Goal: Transaction & Acquisition: Purchase product/service

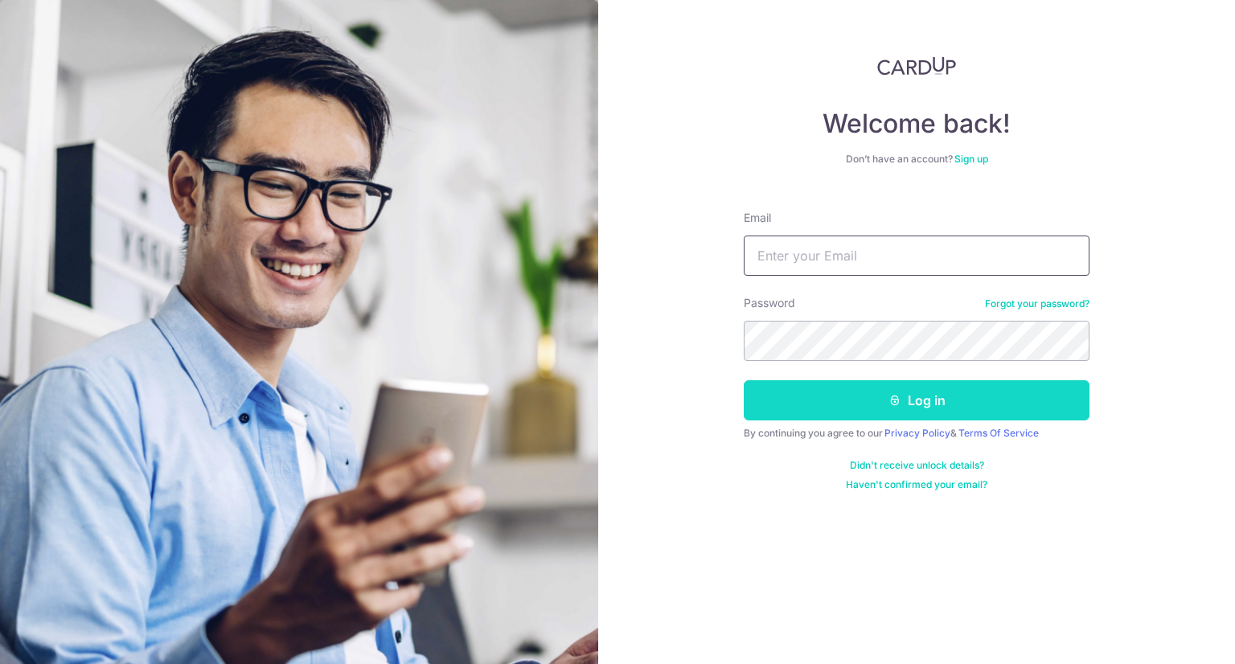
type input "desmondchan@dcentus.com.sg"
click at [852, 397] on button "Log in" at bounding box center [917, 400] width 346 height 40
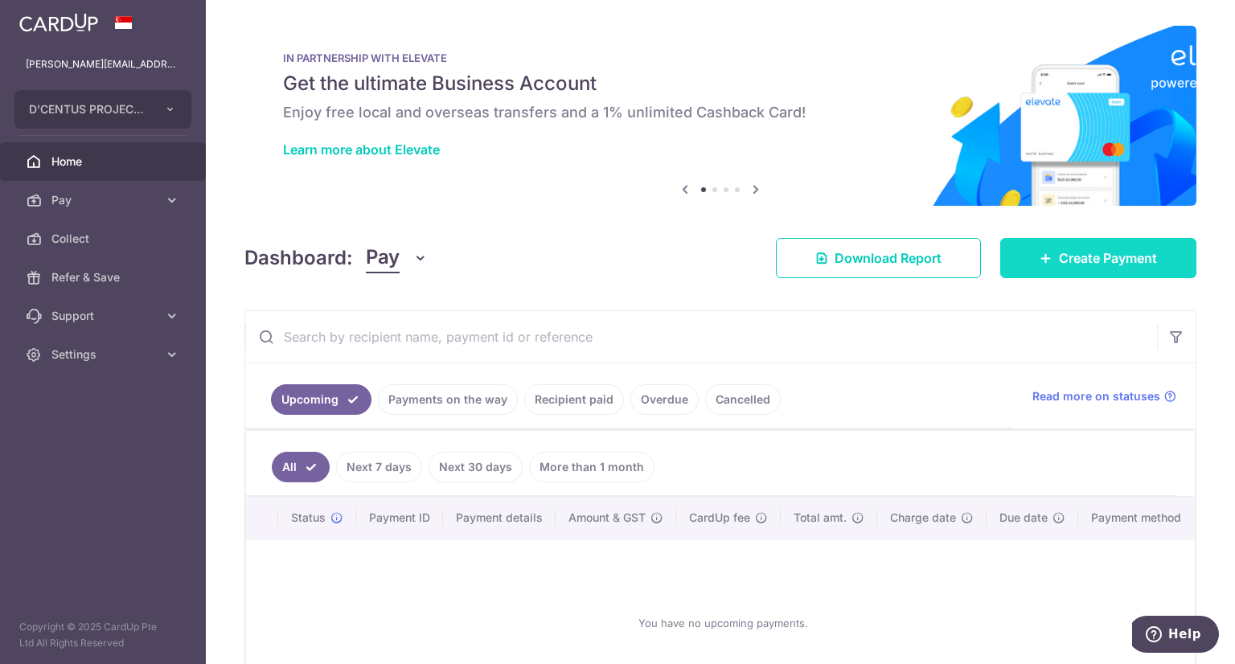
click at [1129, 261] on span "Create Payment" at bounding box center [1108, 257] width 98 height 19
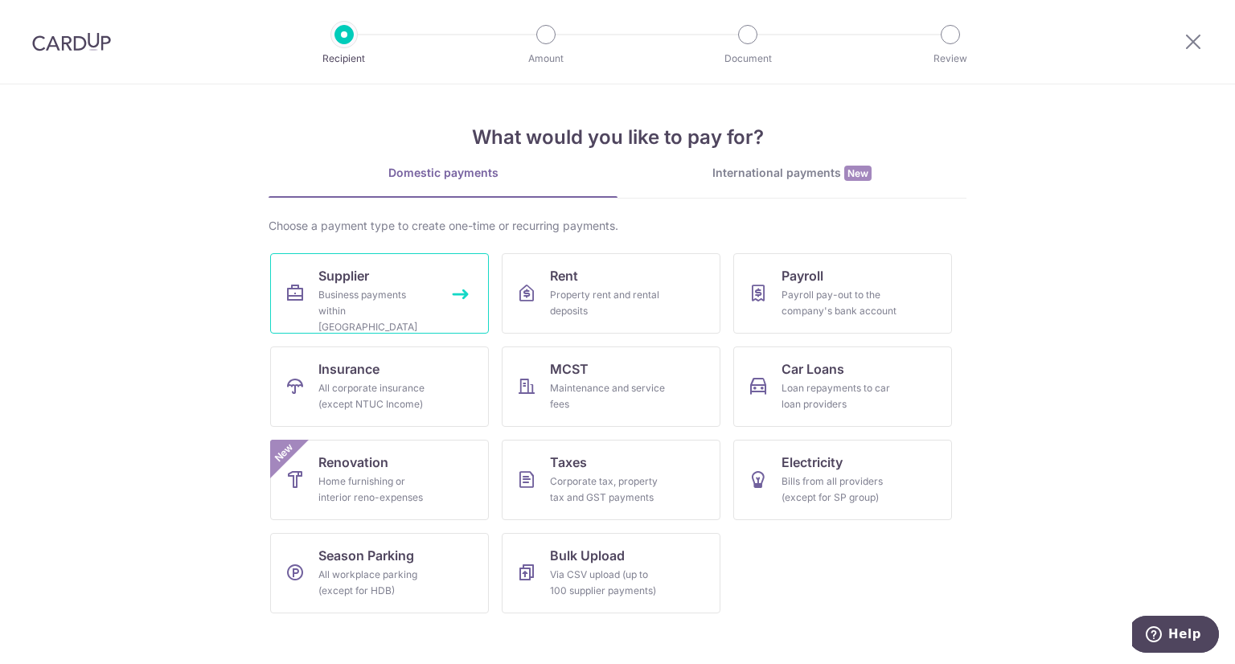
click at [400, 290] on div "Business payments within Singapore" at bounding box center [376, 311] width 116 height 48
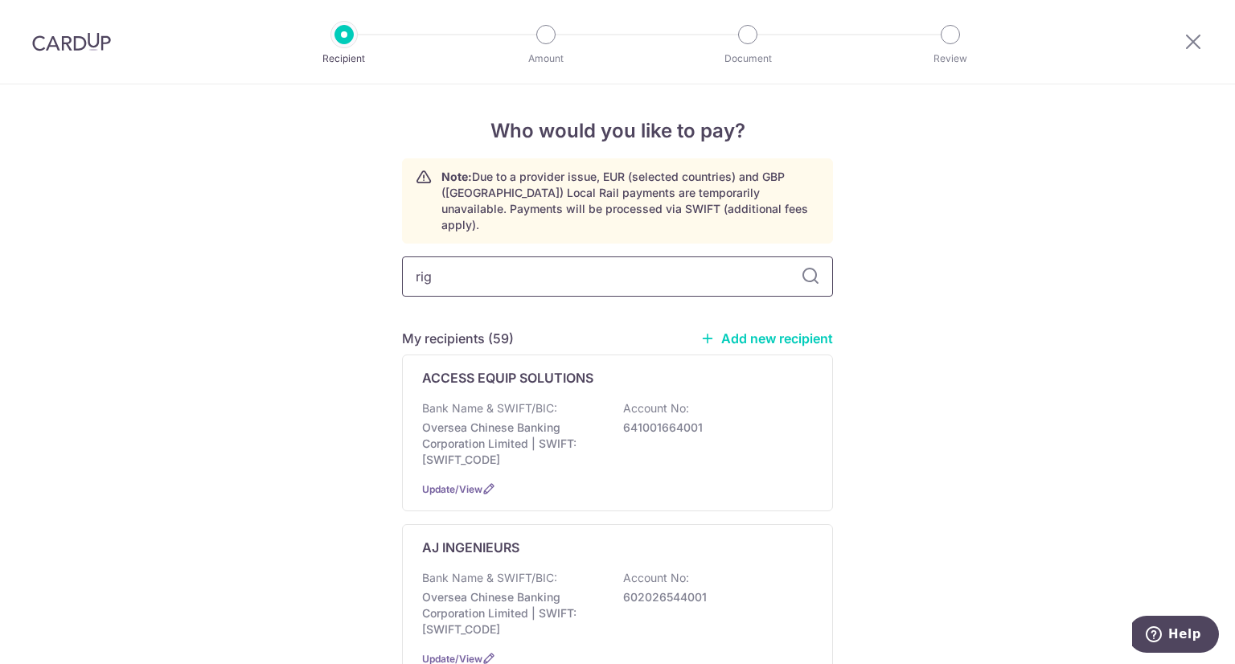
type input "rige"
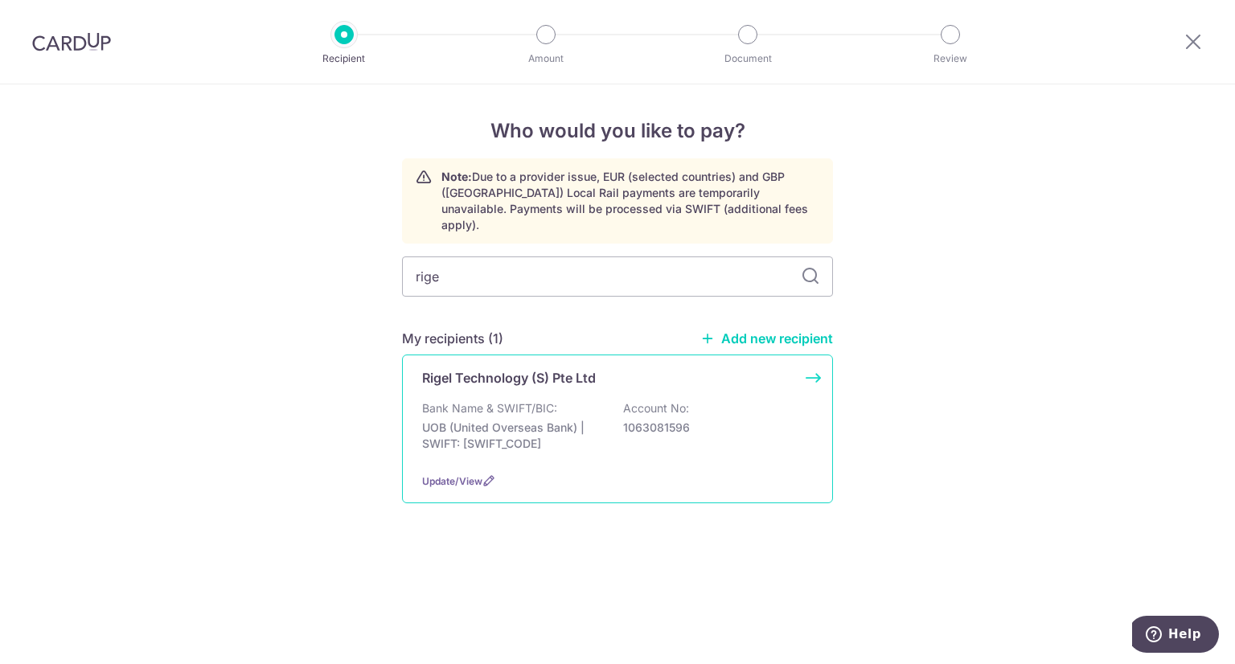
click at [522, 400] on p "Bank Name & SWIFT/BIC:" at bounding box center [489, 408] width 135 height 16
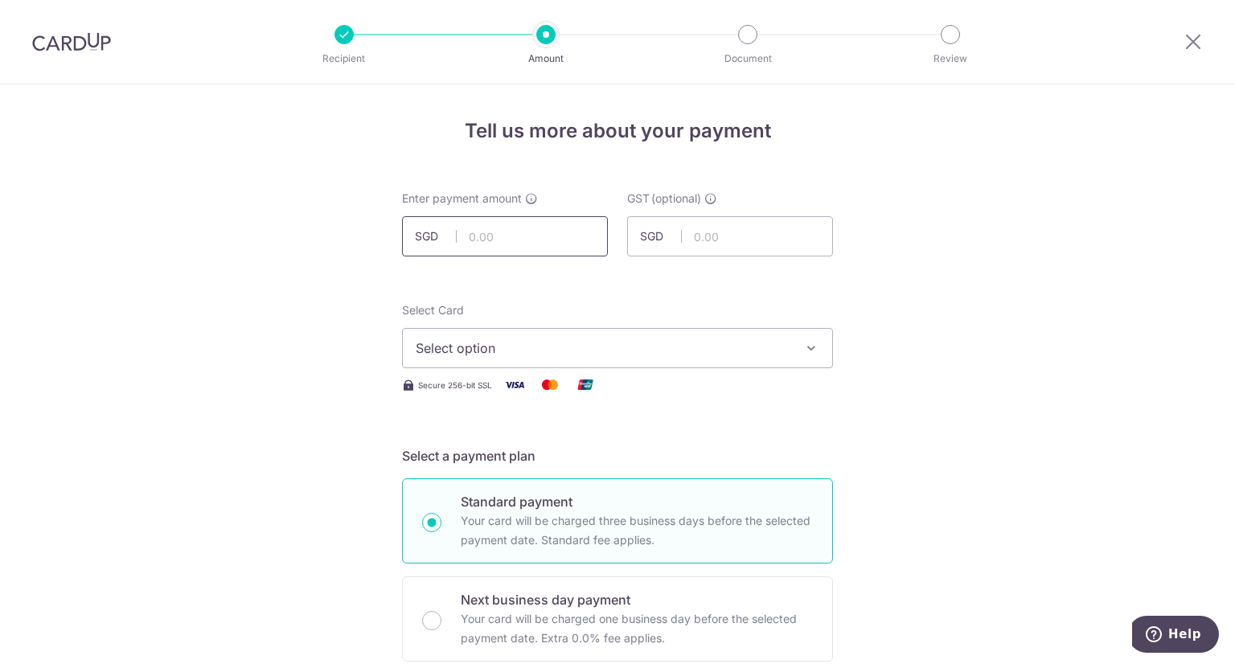
click at [519, 237] on input "text" at bounding box center [505, 236] width 206 height 40
type input "9,701.00"
click at [571, 342] on span "Select option" at bounding box center [603, 347] width 375 height 19
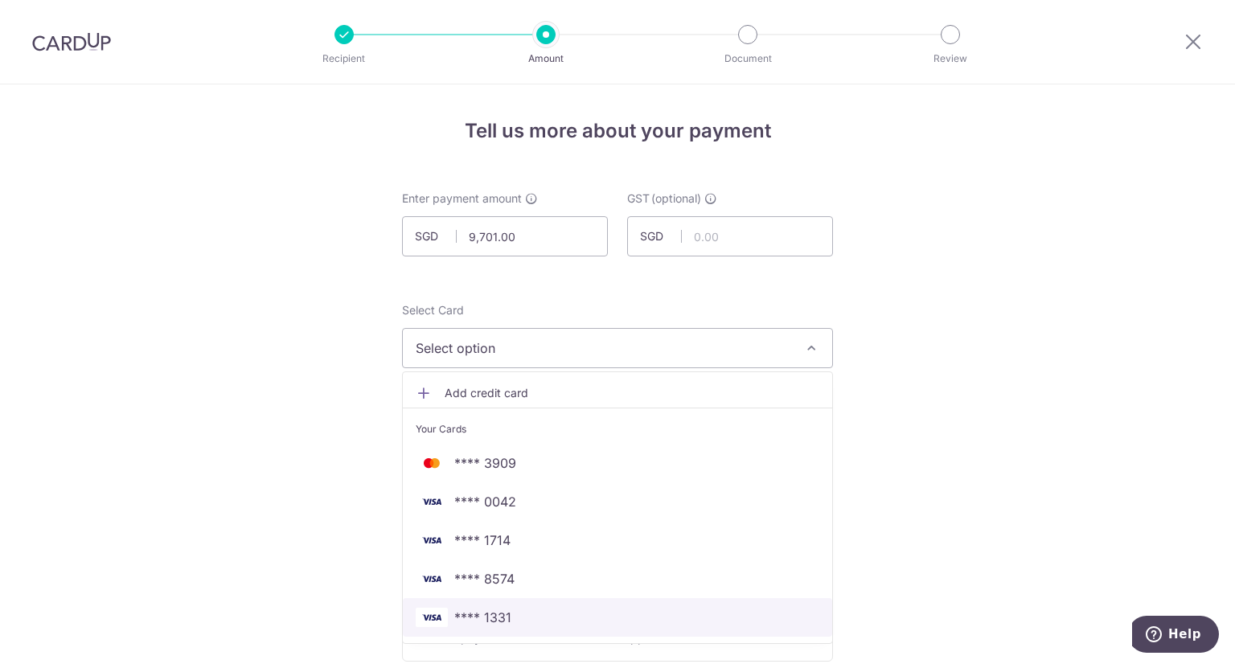
click at [514, 608] on span "**** 1331" at bounding box center [618, 617] width 404 height 19
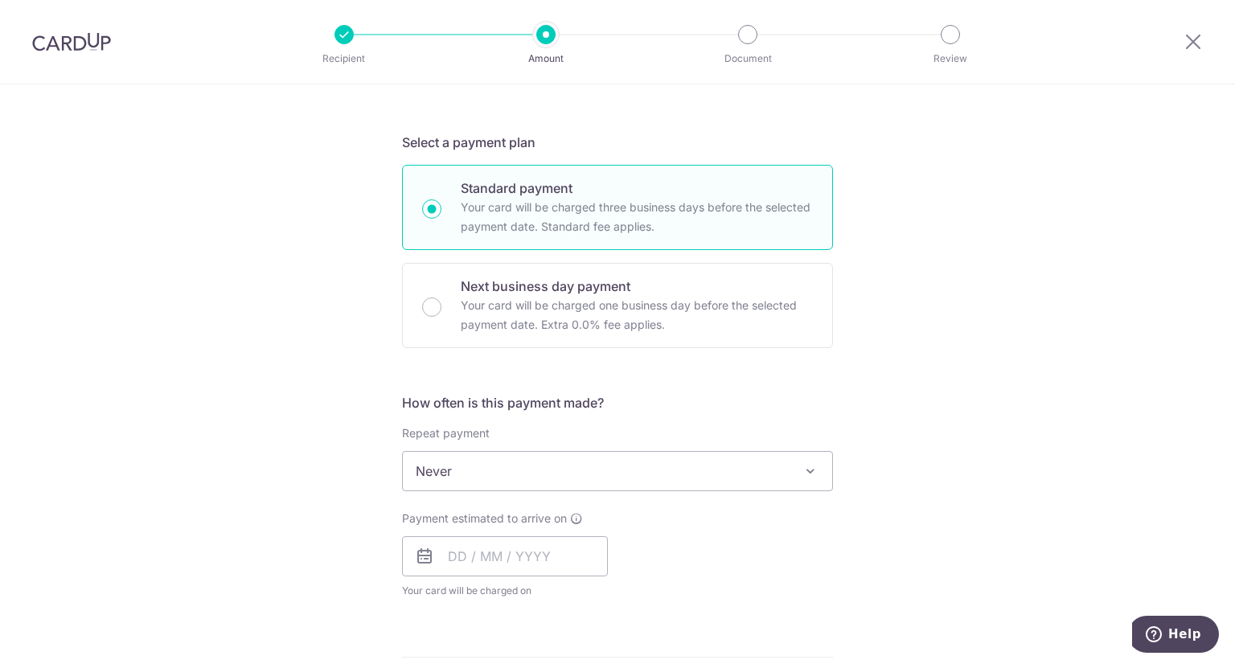
scroll to position [402, 0]
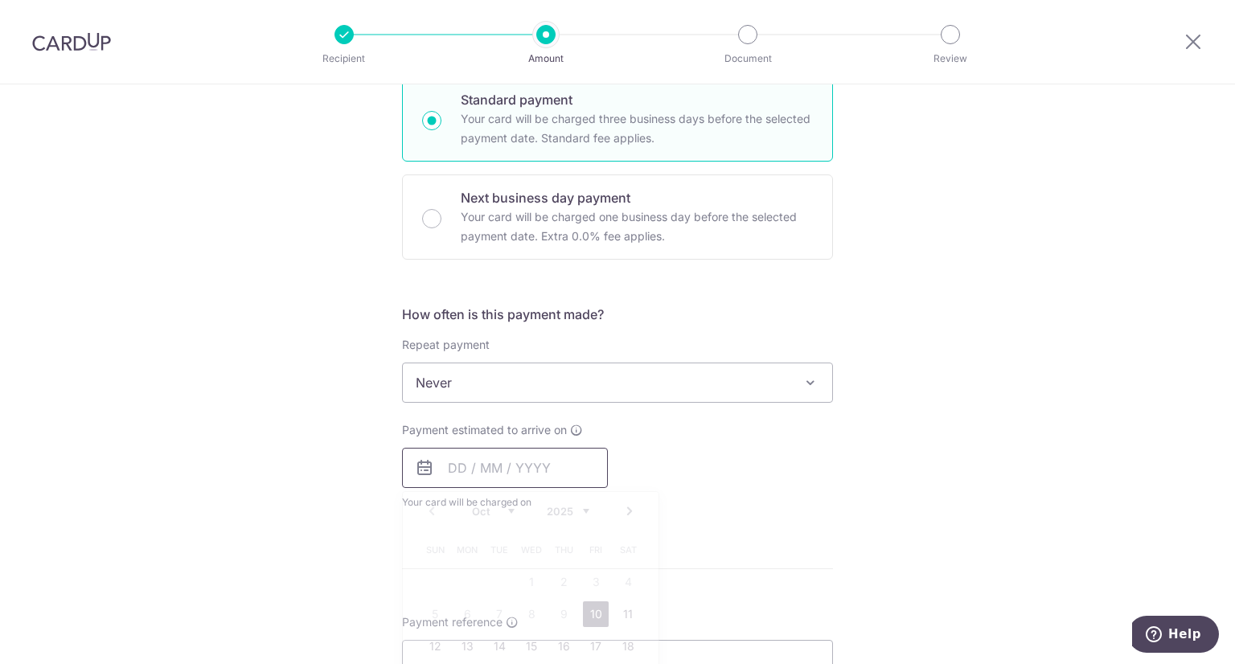
click at [526, 454] on input "text" at bounding box center [505, 468] width 206 height 40
click at [592, 611] on link "10" at bounding box center [596, 614] width 26 height 26
type input "10/10/2025"
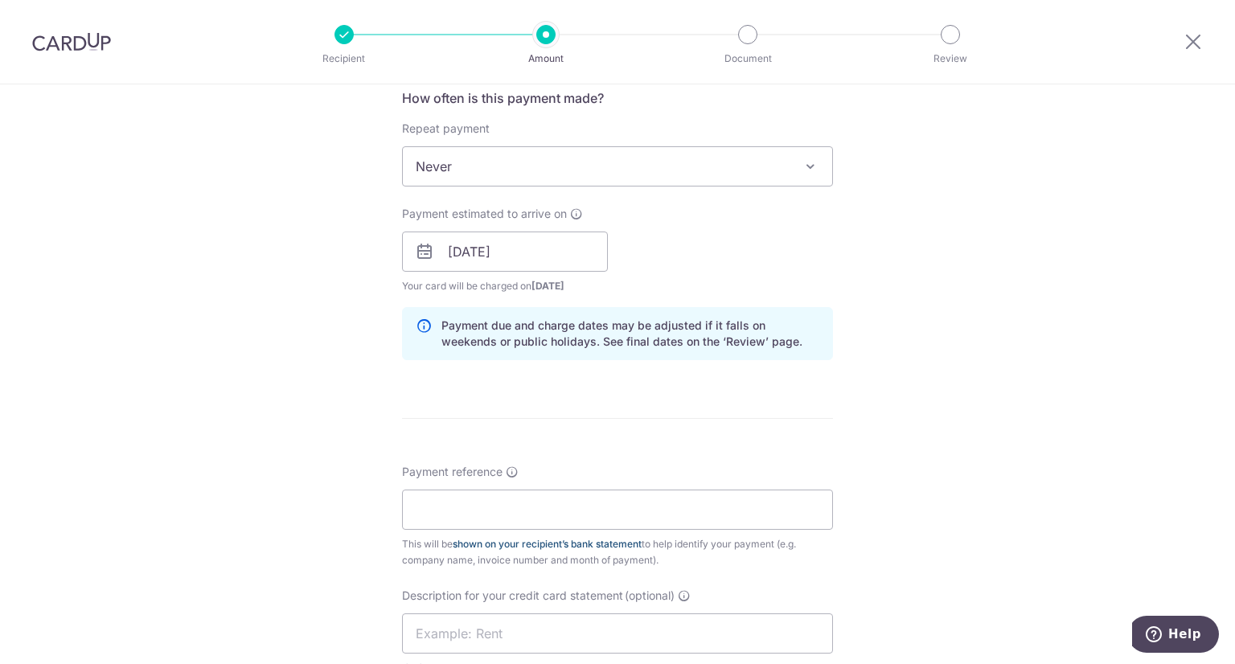
scroll to position [643, 0]
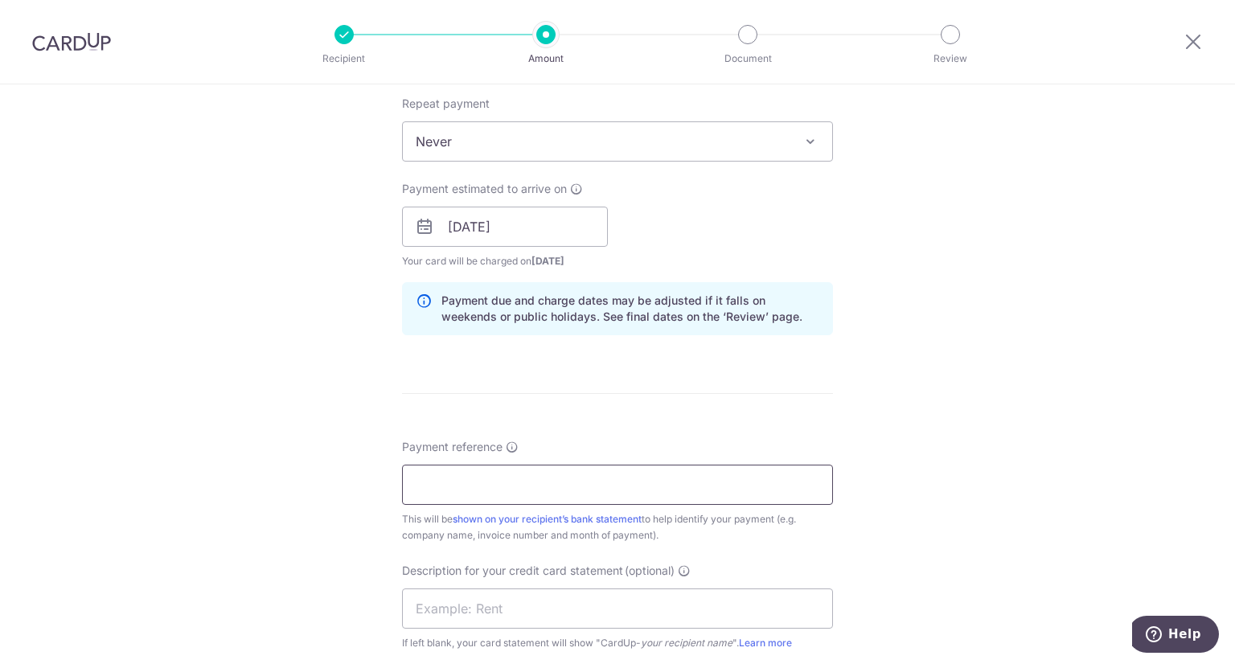
click at [498, 490] on input "Payment reference" at bounding box center [617, 485] width 431 height 40
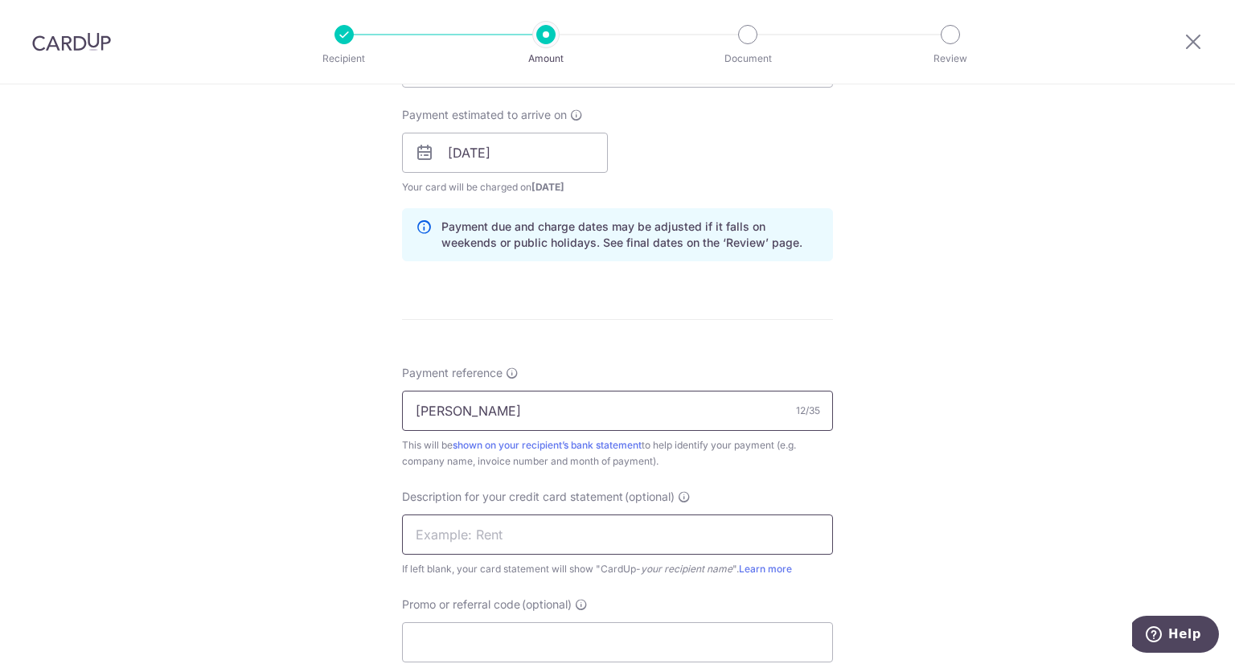
scroll to position [804, 0]
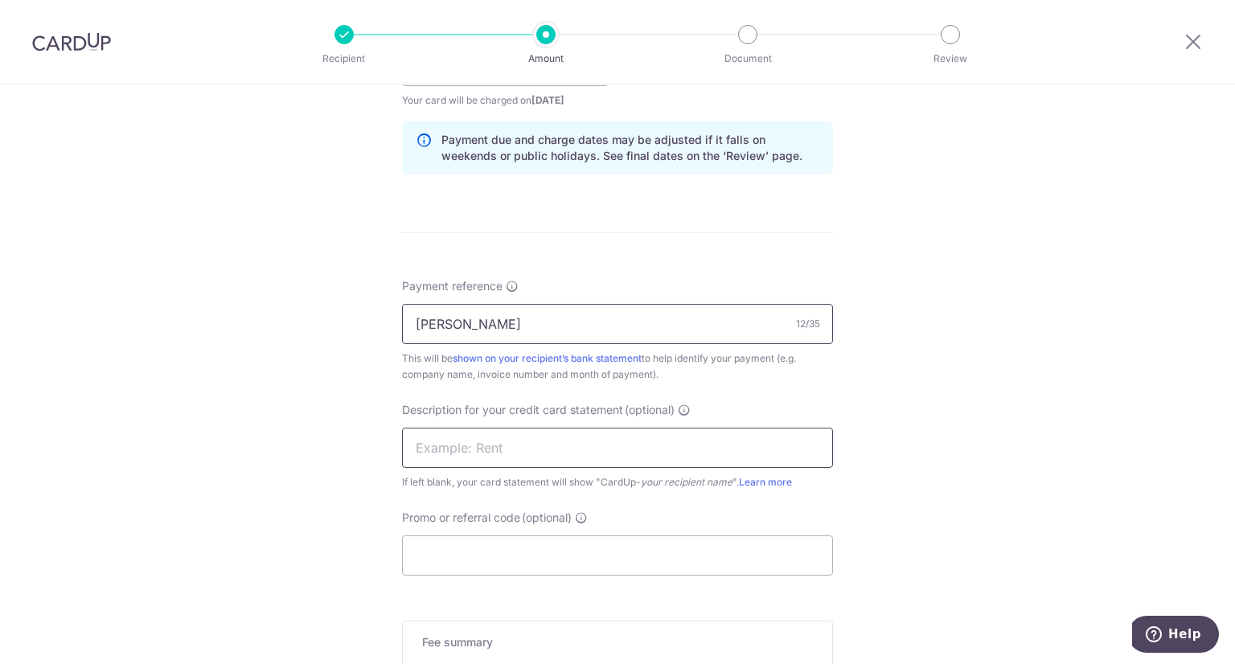
type input "Lorong Chuan"
click at [523, 452] on input "text" at bounding box center [617, 448] width 431 height 40
type input "Lorong Chuan Wa"
click at [492, 564] on input "Promo or referral code (optional)" at bounding box center [617, 555] width 431 height 40
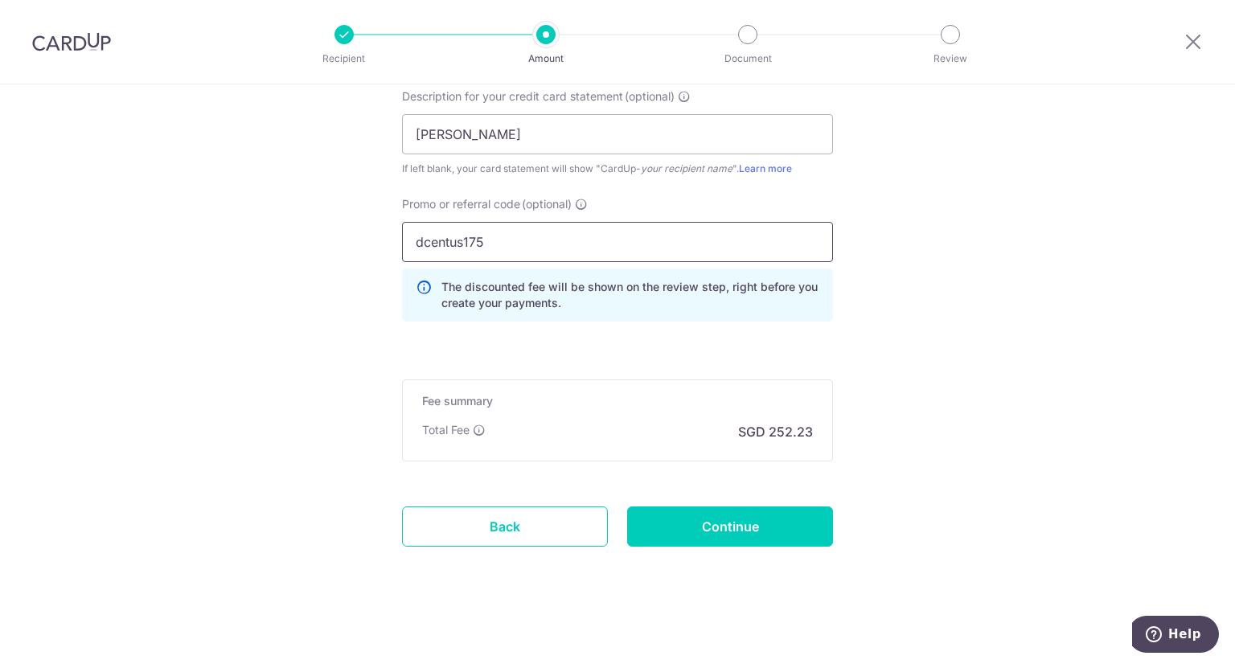
scroll to position [1118, 0]
type input "dcentus175"
click at [699, 521] on input "Continue" at bounding box center [730, 526] width 206 height 40
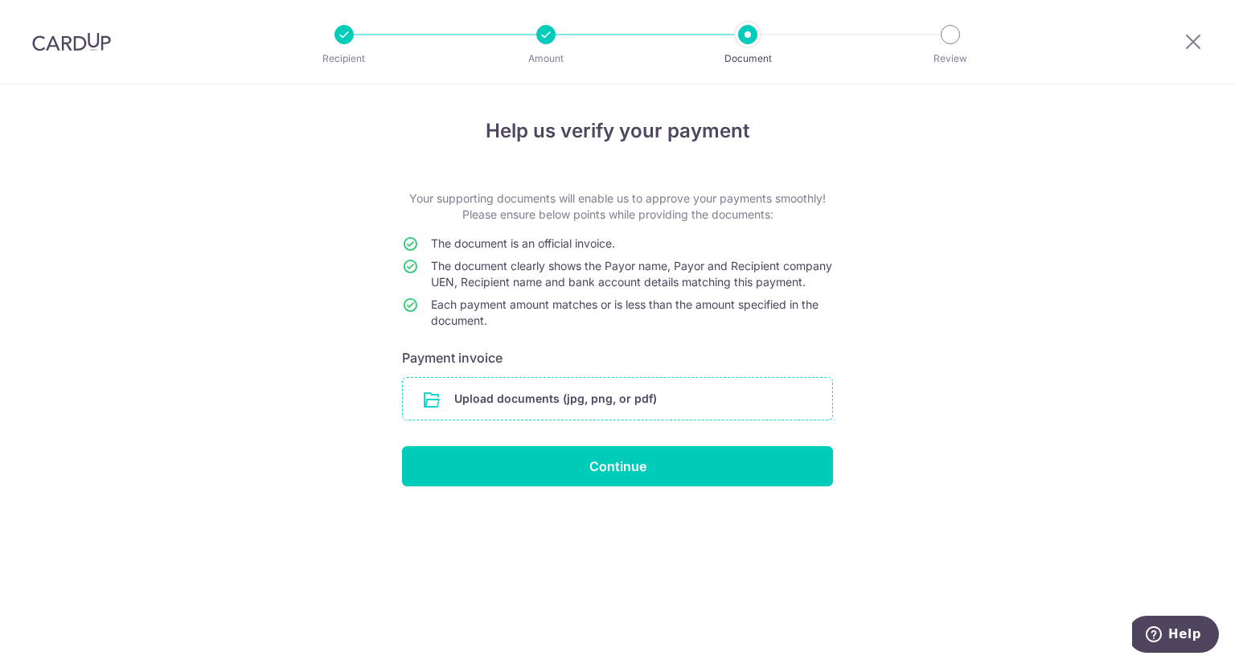
click at [592, 409] on input "file" at bounding box center [617, 399] width 429 height 42
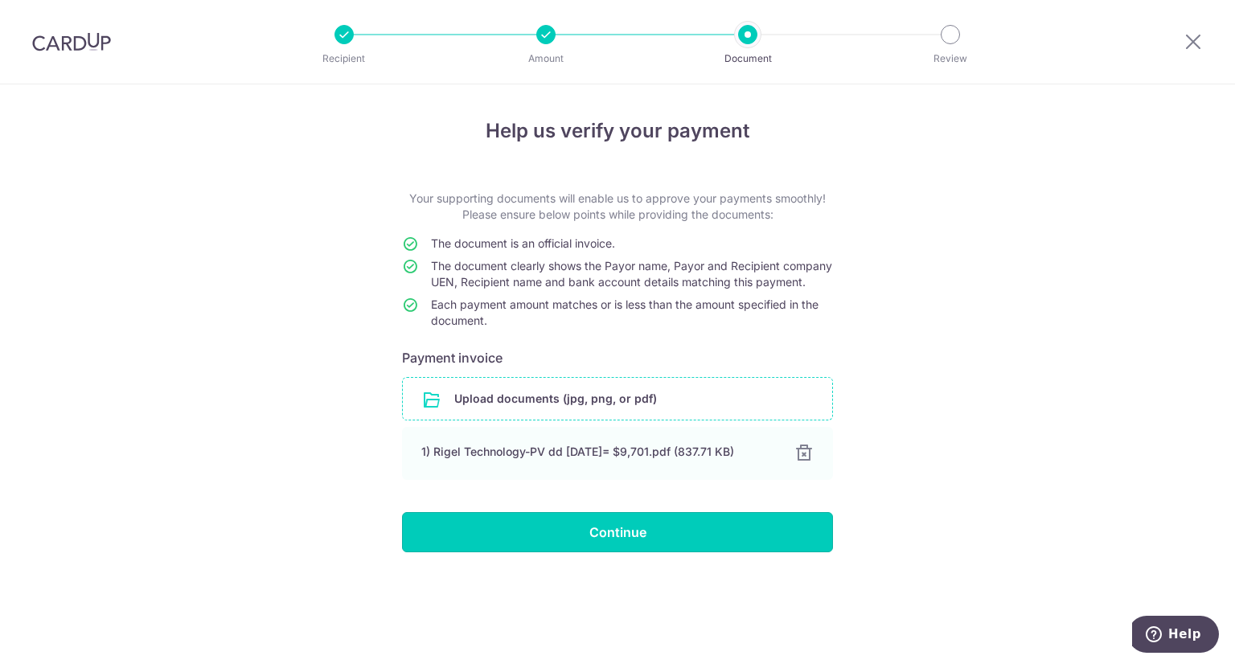
click at [682, 544] on input "Continue" at bounding box center [617, 532] width 431 height 40
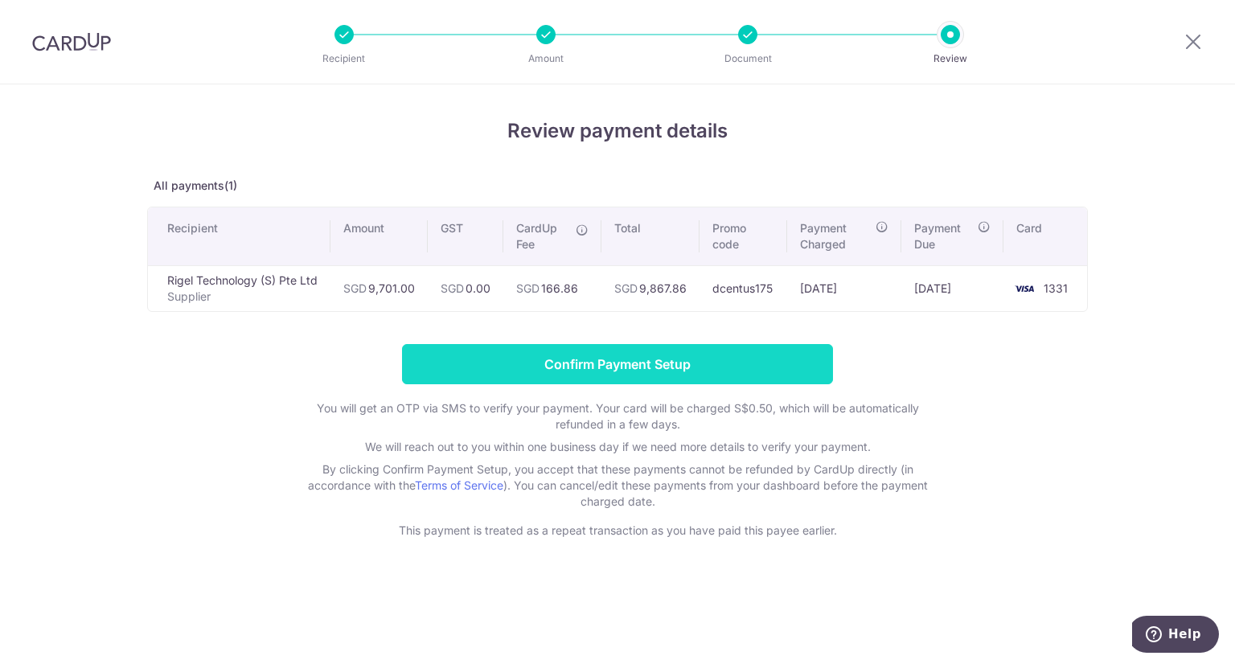
click at [659, 379] on input "Confirm Payment Setup" at bounding box center [617, 364] width 431 height 40
